Goal: Transaction & Acquisition: Purchase product/service

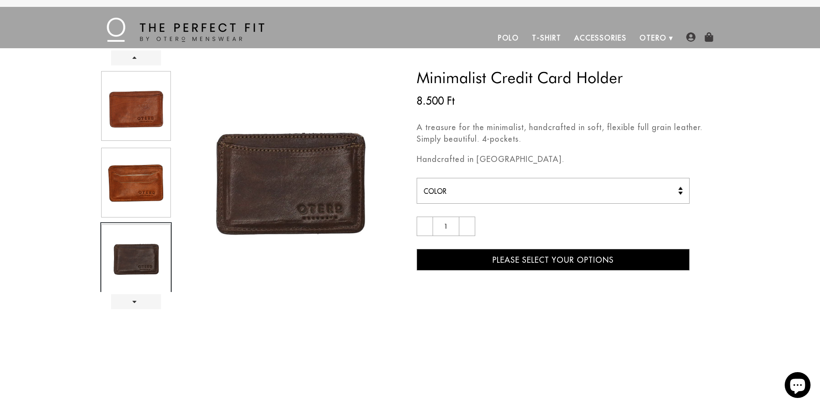
click at [126, 177] on div at bounding box center [135, 181] width 71 height 222
click at [144, 117] on div at bounding box center [135, 181] width 71 height 222
click at [143, 188] on div at bounding box center [135, 181] width 71 height 222
click at [142, 120] on div at bounding box center [135, 181] width 71 height 222
click at [136, 120] on div at bounding box center [135, 181] width 71 height 222
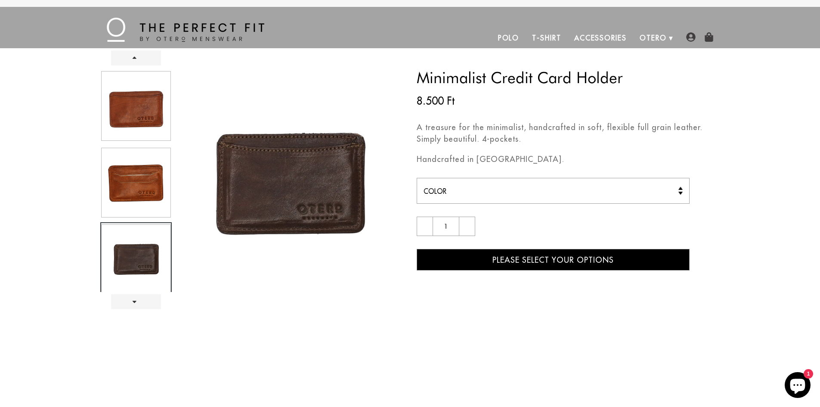
click at [523, 191] on select "Color Dark Brown [GEOGRAPHIC_DATA]" at bounding box center [553, 191] width 273 height 26
select select "Cognac"
click at [417, 178] on select "Color Dark Brown [GEOGRAPHIC_DATA]" at bounding box center [553, 191] width 273 height 26
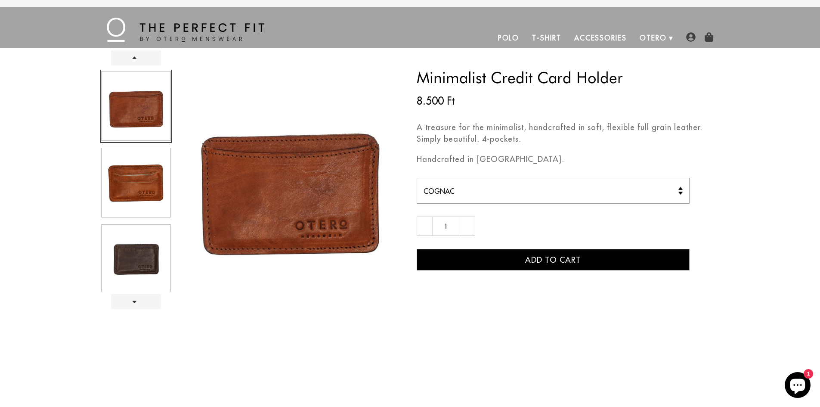
click at [108, 172] on div at bounding box center [135, 181] width 71 height 222
click at [145, 304] on link "Next" at bounding box center [136, 301] width 50 height 15
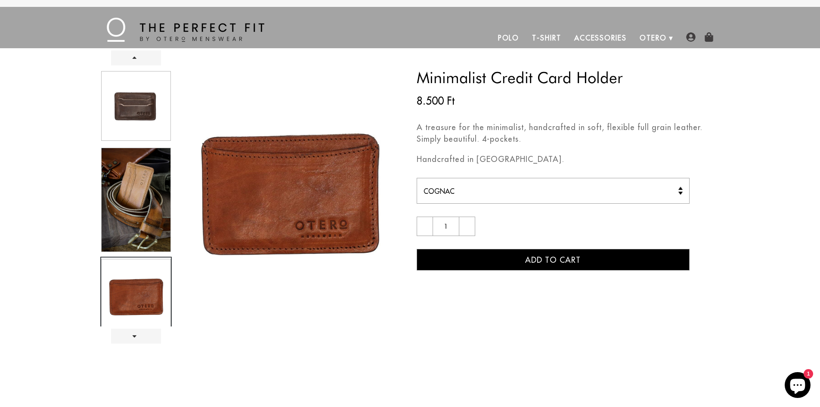
click at [130, 102] on div at bounding box center [135, 198] width 71 height 256
click at [138, 63] on link "Prev" at bounding box center [136, 57] width 50 height 15
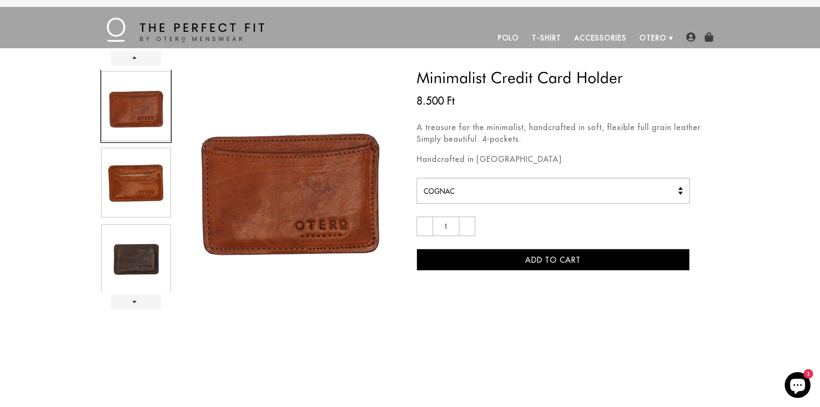
click at [127, 177] on div at bounding box center [135, 181] width 71 height 222
click at [128, 177] on div at bounding box center [135, 181] width 71 height 222
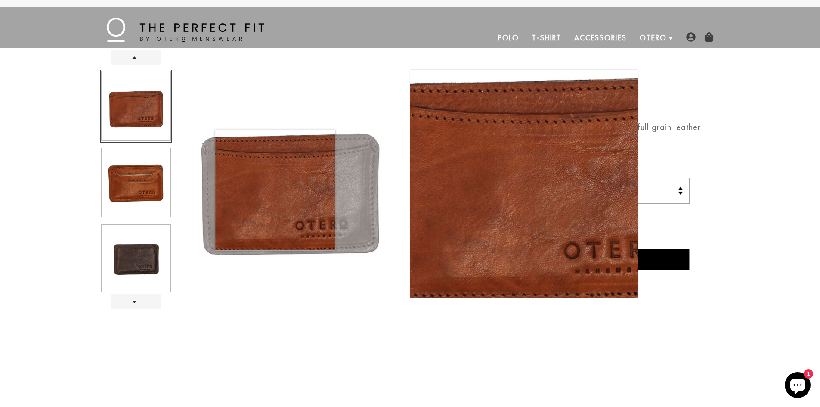
click at [275, 190] on img at bounding box center [290, 184] width 228 height 228
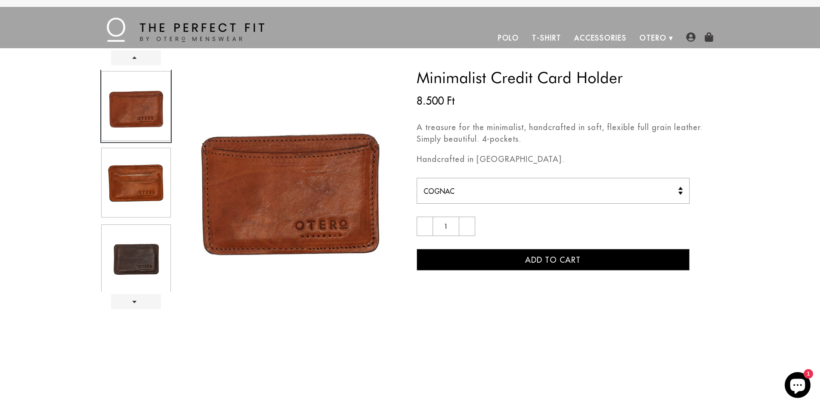
click at [137, 177] on div at bounding box center [135, 181] width 71 height 222
click at [149, 187] on div at bounding box center [135, 181] width 71 height 222
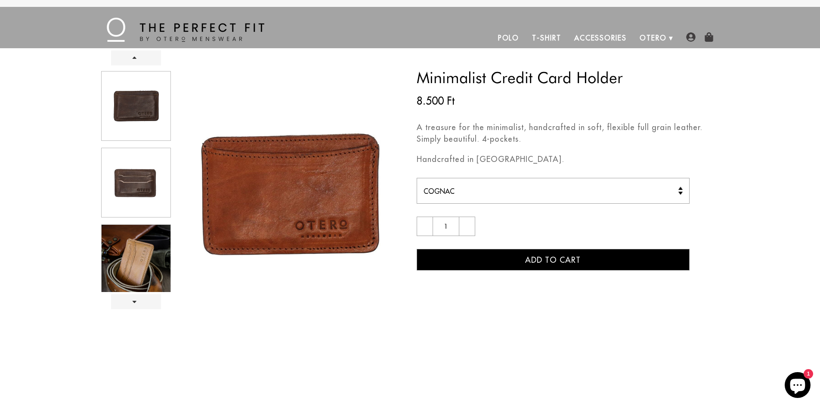
click at [133, 244] on div at bounding box center [135, 181] width 71 height 222
click at [139, 293] on div "Prev" at bounding box center [245, 184] width 316 height 228
click at [137, 299] on link "Next" at bounding box center [136, 301] width 50 height 15
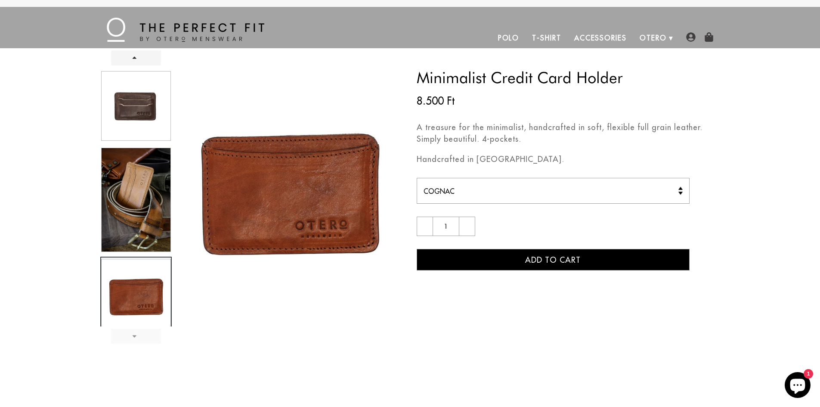
click at [137, 299] on div at bounding box center [135, 198] width 71 height 256
click at [136, 220] on div at bounding box center [135, 198] width 71 height 256
click at [128, 110] on div at bounding box center [135, 198] width 71 height 256
click at [139, 59] on link "Prev" at bounding box center [136, 57] width 50 height 15
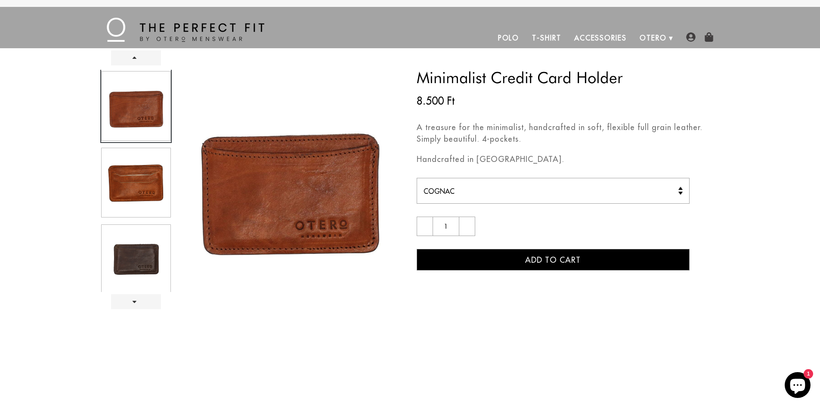
click at [145, 173] on div at bounding box center [135, 181] width 71 height 222
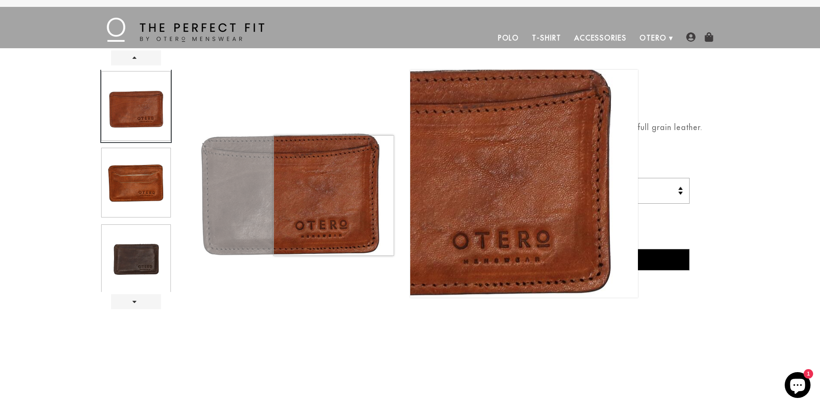
click at [333, 195] on img at bounding box center [290, 184] width 228 height 228
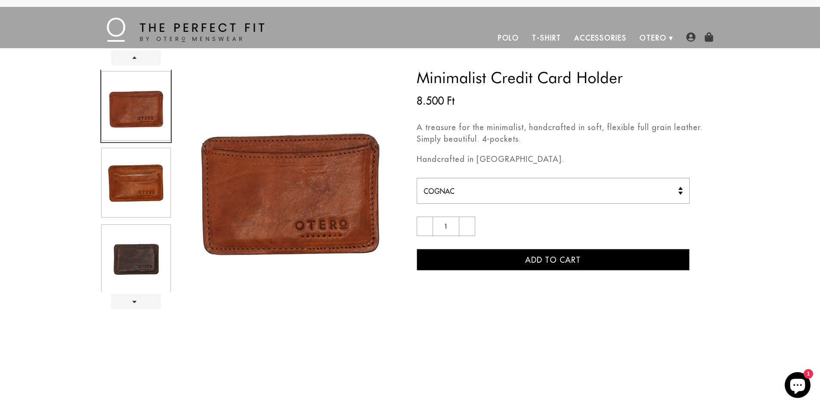
click at [139, 189] on div at bounding box center [135, 181] width 71 height 222
